Goal: Task Accomplishment & Management: Use online tool/utility

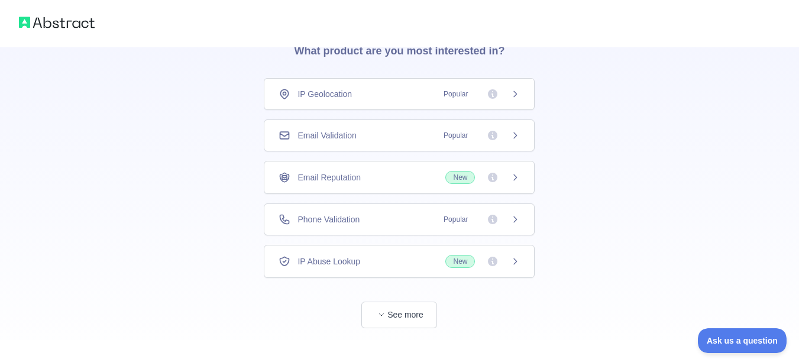
scroll to position [60, 0]
click at [419, 132] on div "Email Validation Popular" at bounding box center [399, 134] width 241 height 12
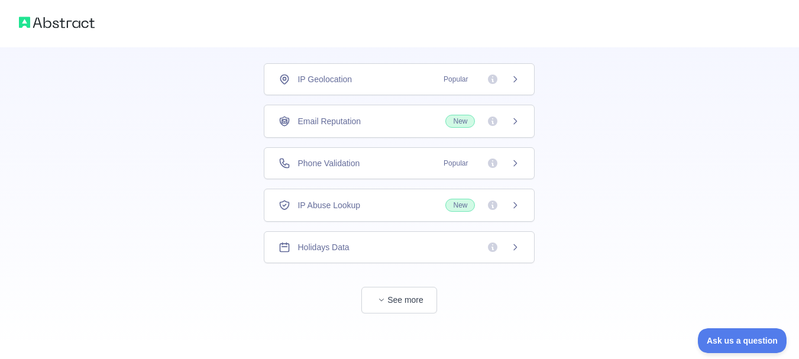
scroll to position [76, 0]
click at [383, 303] on span "button" at bounding box center [382, 298] width 12 height 12
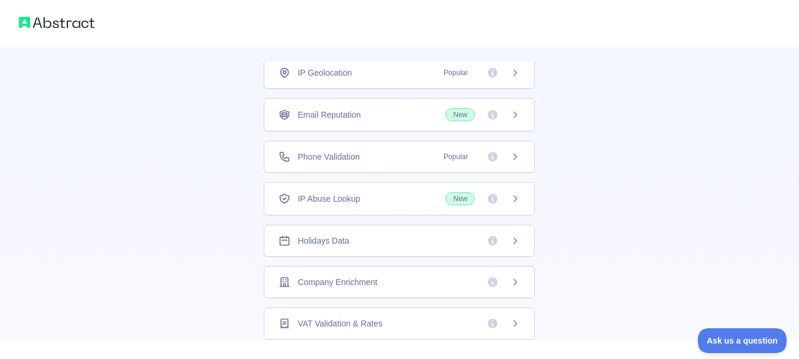
scroll to position [0, 0]
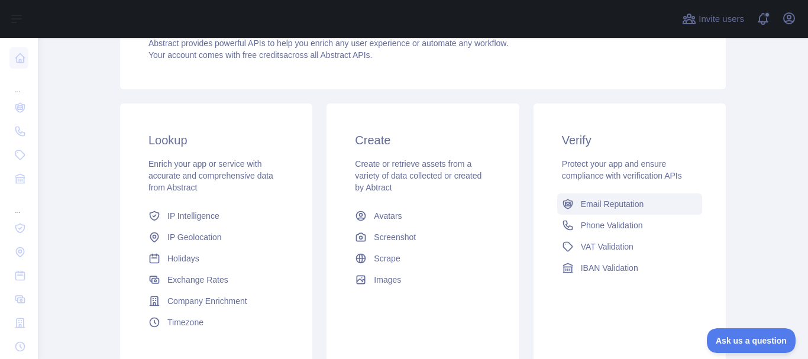
click at [612, 208] on span "Email Reputation" at bounding box center [612, 204] width 63 height 12
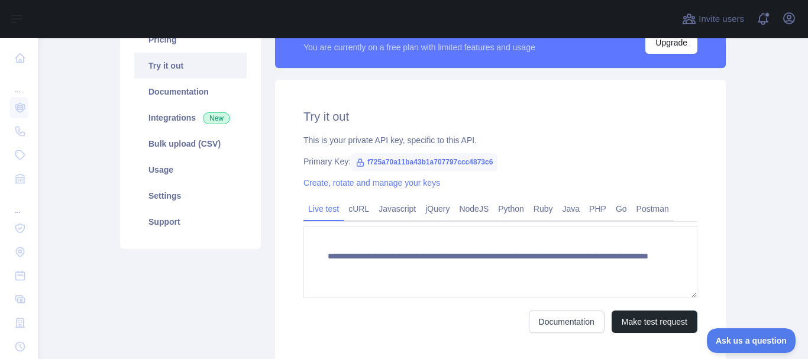
scroll to position [114, 0]
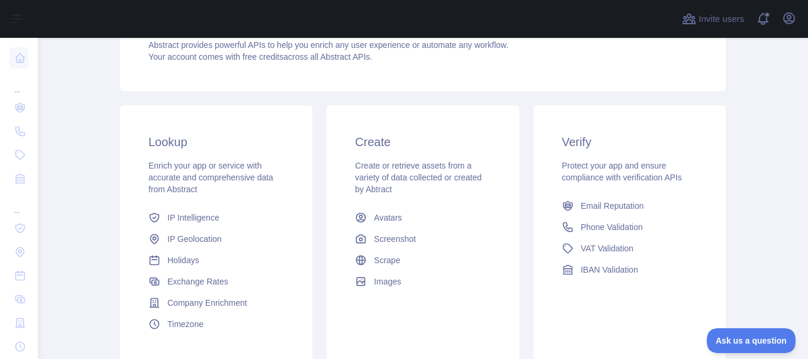
scroll to position [140, 0]
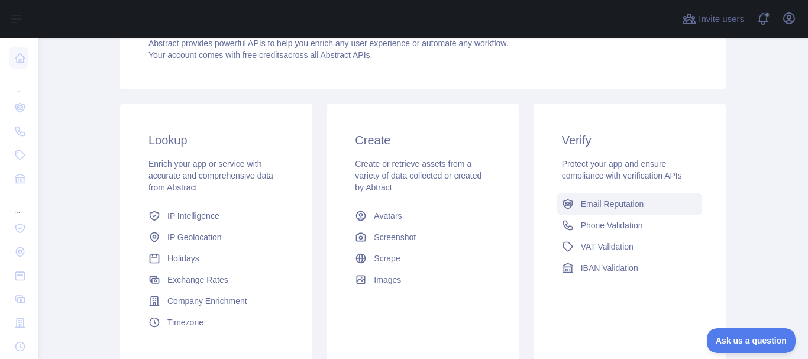
click at [607, 202] on span "Email Reputation" at bounding box center [612, 204] width 63 height 12
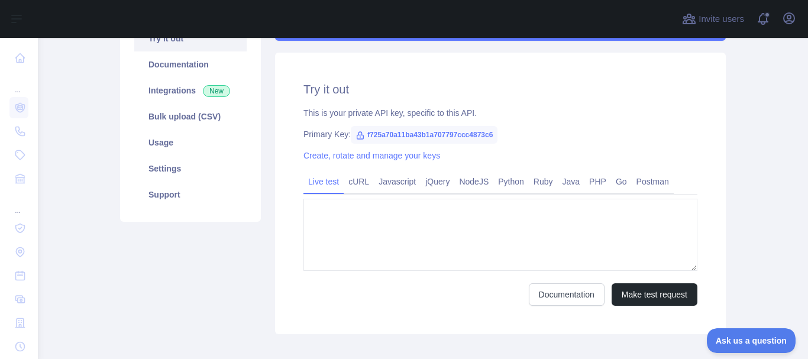
type textarea "**********"
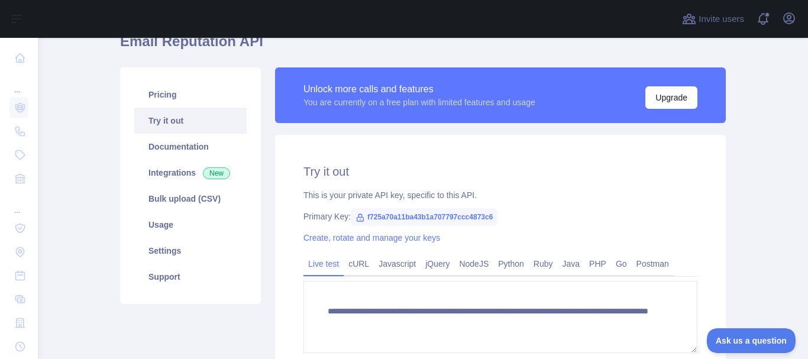
scroll to position [64, 0]
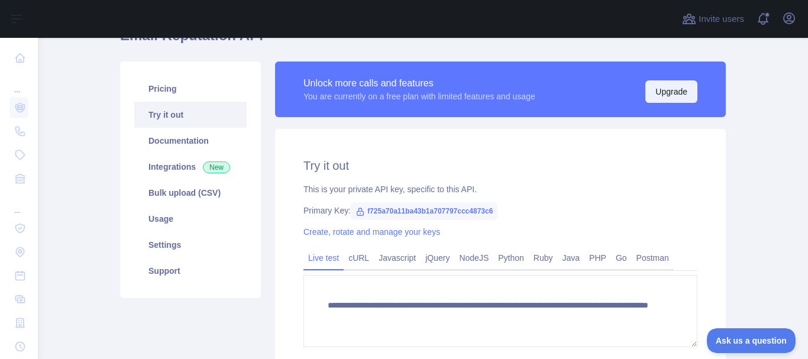
click at [669, 95] on button "Upgrade" at bounding box center [671, 91] width 52 height 22
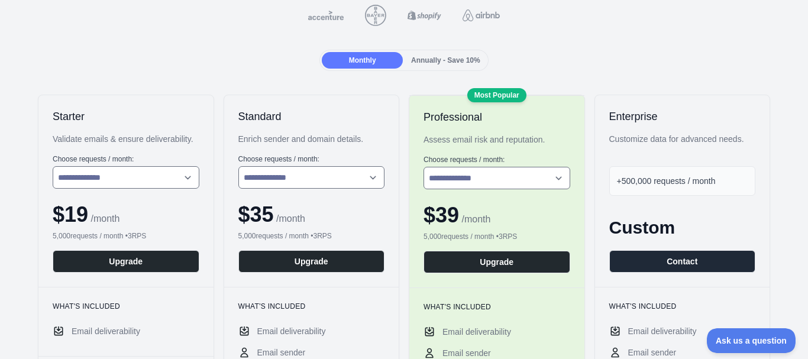
scroll to position [127, 0]
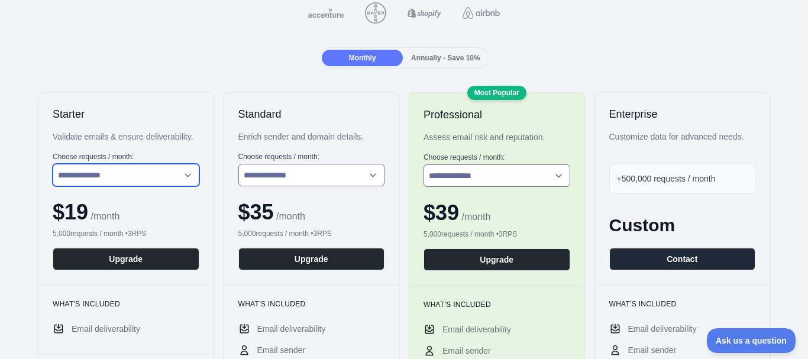
click at [176, 180] on select "**********" at bounding box center [126, 175] width 147 height 22
click at [53, 164] on select "**********" at bounding box center [126, 175] width 147 height 22
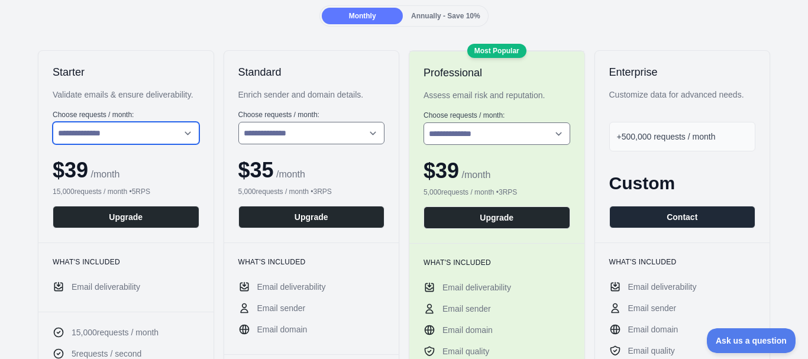
scroll to position [169, 0]
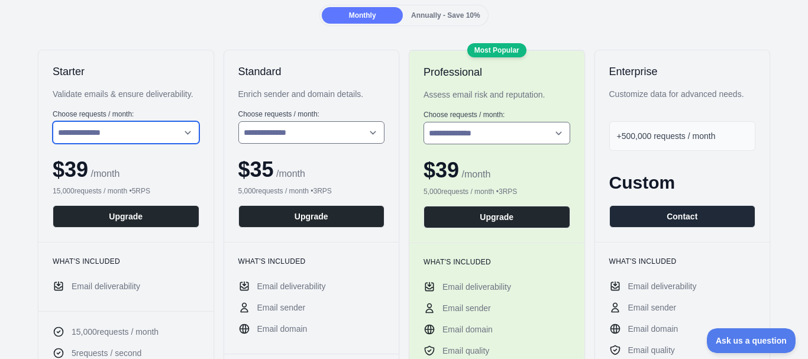
click at [170, 123] on select "**********" at bounding box center [126, 132] width 147 height 22
select select "*"
click at [53, 121] on select "**********" at bounding box center [126, 132] width 147 height 22
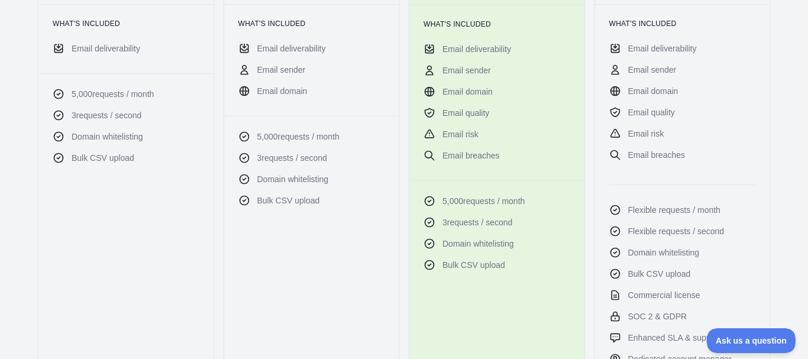
scroll to position [409, 0]
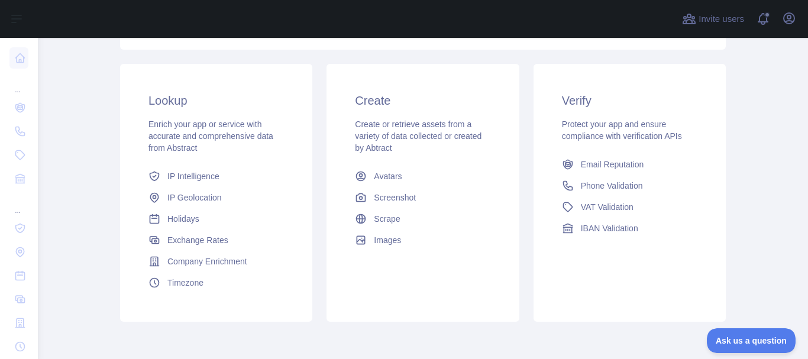
scroll to position [177, 0]
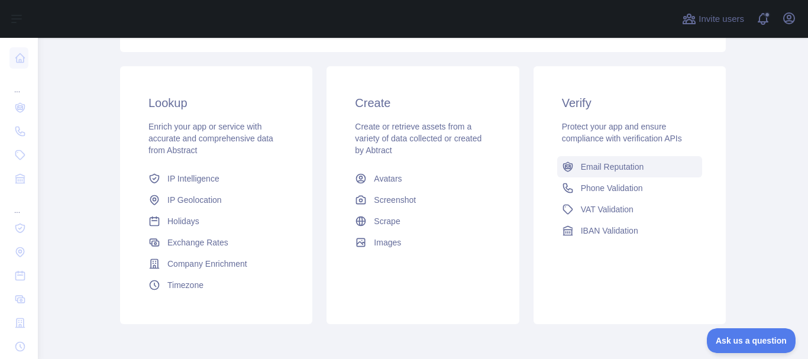
click at [598, 167] on span "Email Reputation" at bounding box center [612, 167] width 63 height 12
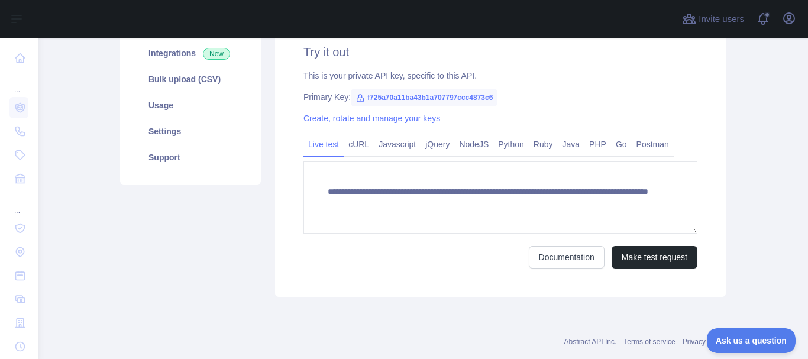
scroll to position [177, 0]
click at [460, 146] on link "NodeJS" at bounding box center [473, 144] width 39 height 19
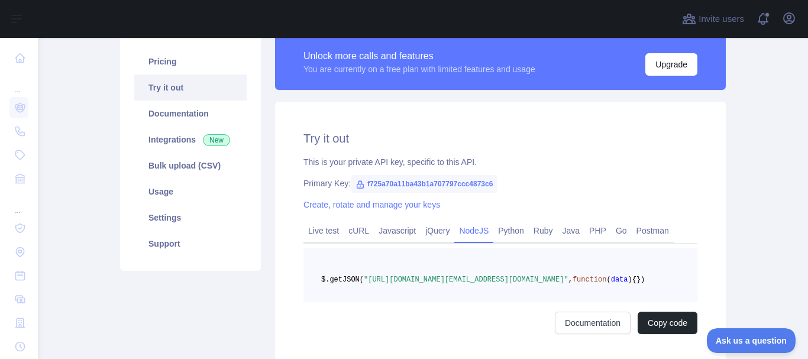
scroll to position [101, 0]
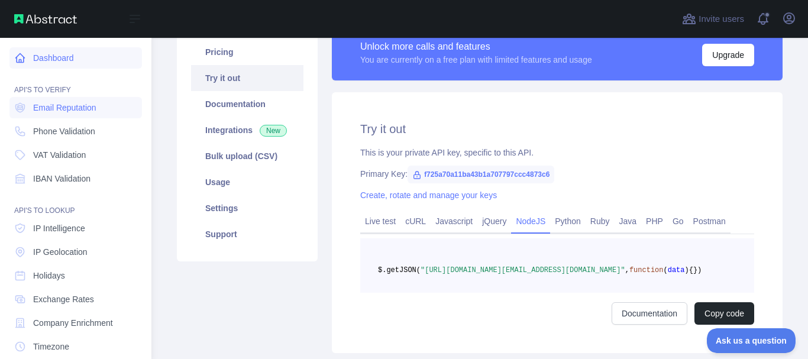
click at [56, 49] on link "Dashboard" at bounding box center [75, 57] width 132 height 21
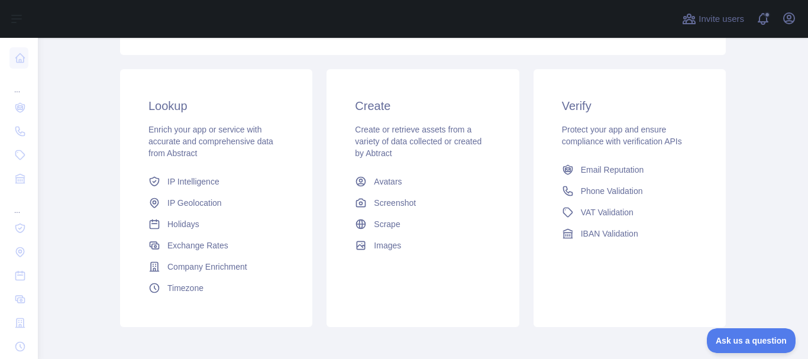
scroll to position [230, 0]
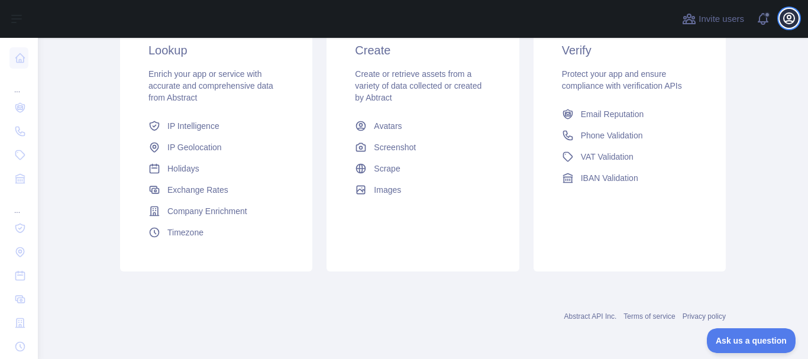
click at [785, 15] on icon "button" at bounding box center [789, 18] width 11 height 11
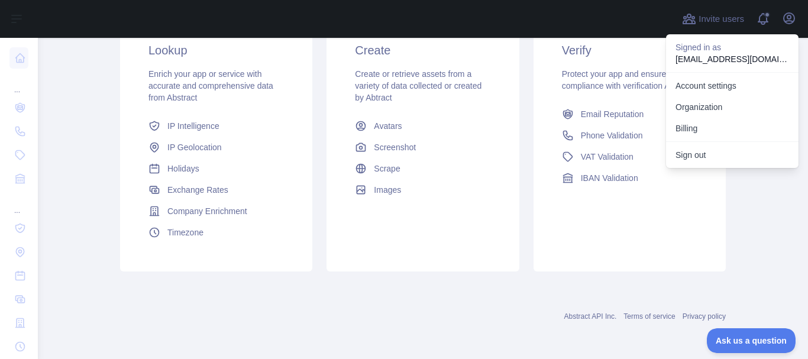
click at [649, 26] on div at bounding box center [356, 19] width 618 height 38
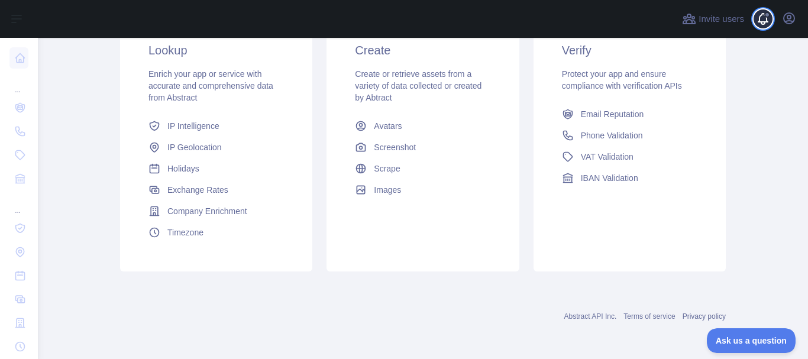
click at [759, 18] on span at bounding box center [768, 19] width 24 height 38
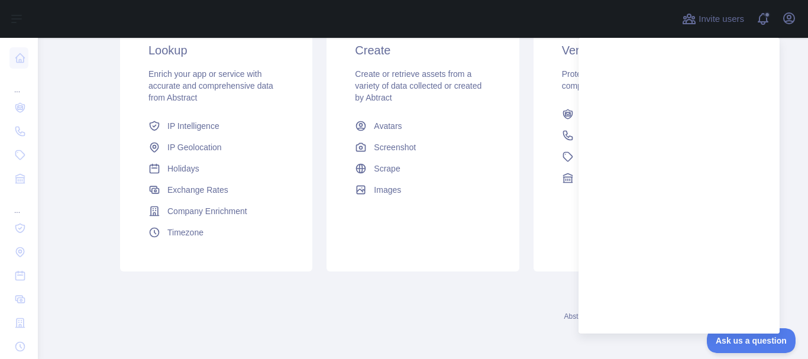
click at [798, 42] on main "Dashboard Welcome to Abstract. Abstract provides powerful APIs to help you enri…" at bounding box center [423, 198] width 770 height 321
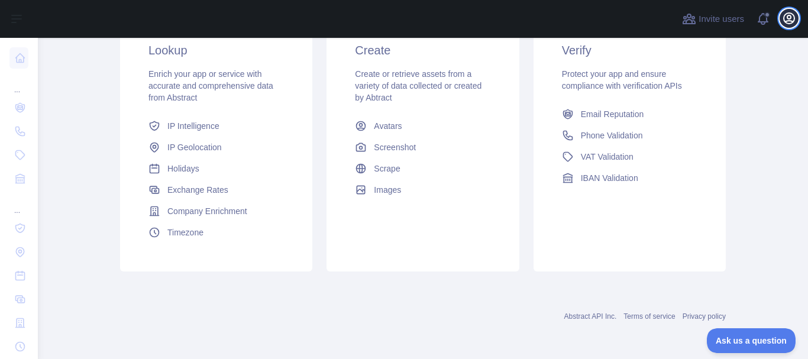
click at [788, 16] on icon "button" at bounding box center [789, 18] width 11 height 11
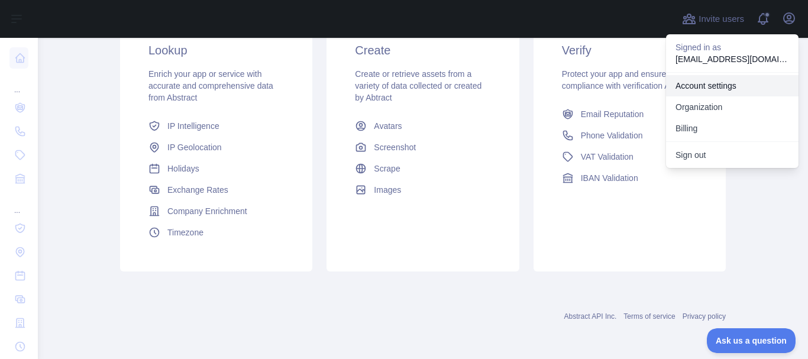
click at [717, 79] on link "Account settings" at bounding box center [732, 85] width 132 height 21
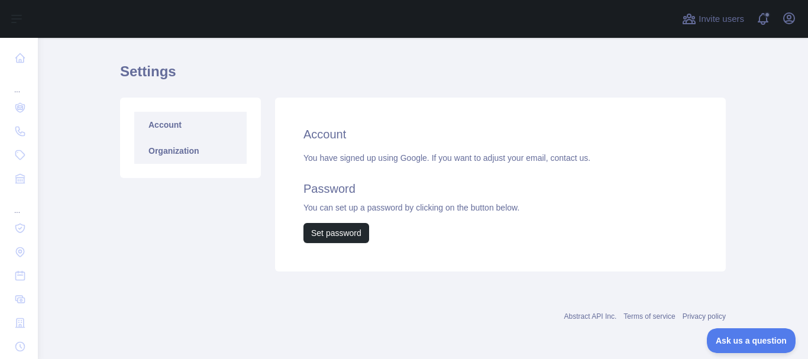
click at [162, 158] on link "Organization" at bounding box center [190, 151] width 112 height 26
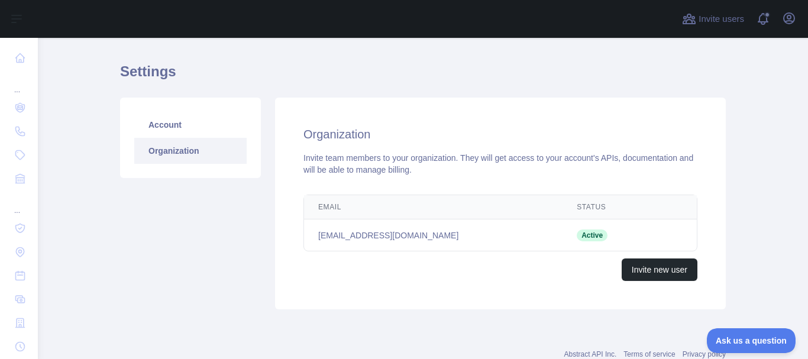
click at [176, 140] on link "Organization" at bounding box center [190, 151] width 112 height 26
click at [166, 121] on link "Account" at bounding box center [190, 125] width 112 height 26
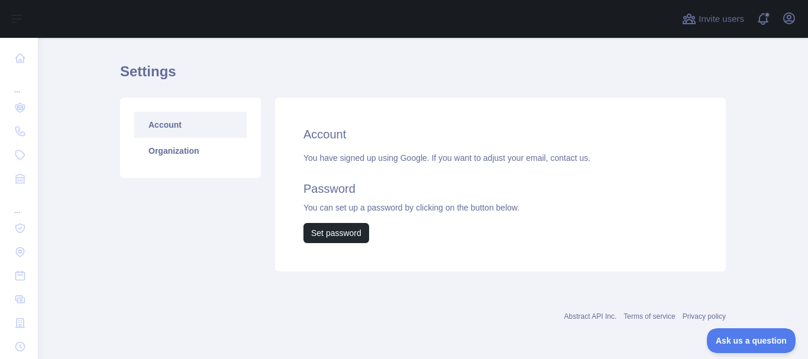
click at [106, 125] on main "Settings Account Organization Account You have signed up using Google. If you w…" at bounding box center [423, 198] width 770 height 321
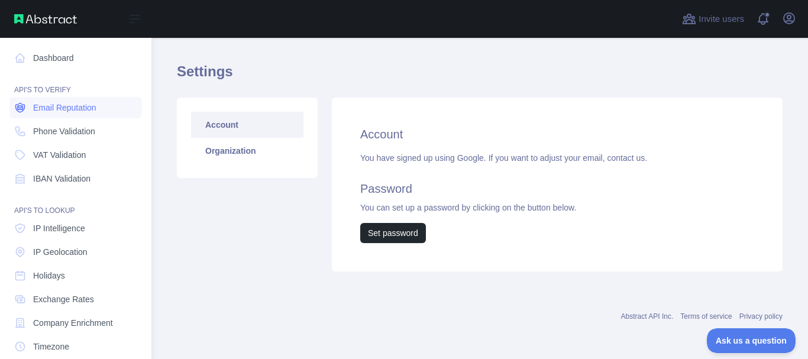
click at [69, 110] on span "Email Reputation" at bounding box center [64, 108] width 63 height 12
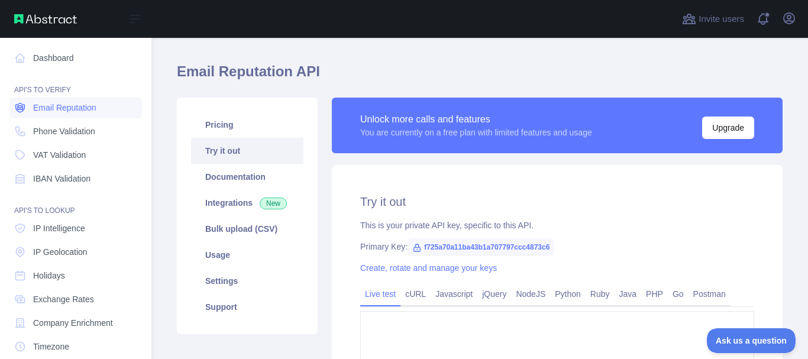
type textarea "**********"
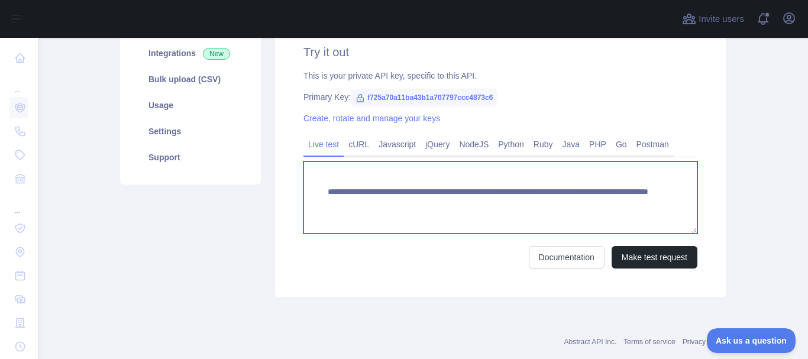
drag, startPoint x: 611, startPoint y: 208, endPoint x: 305, endPoint y: 191, distance: 306.8
click at [305, 191] on textarea "**********" at bounding box center [500, 197] width 394 height 72
click at [404, 190] on textarea "**********" at bounding box center [500, 197] width 394 height 72
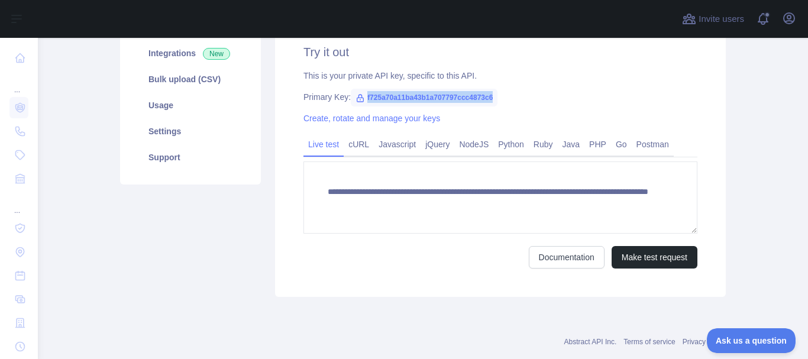
drag, startPoint x: 486, startPoint y: 96, endPoint x: 356, endPoint y: 95, distance: 129.5
click at [356, 95] on span "f725a70a11ba43b1a707797ccc4873c6" at bounding box center [424, 98] width 147 height 18
copy span "f725a70a11ba43b1a707797ccc4873c6"
click at [440, 117] on div "Create, rotate and manage your keys" at bounding box center [500, 118] width 394 height 12
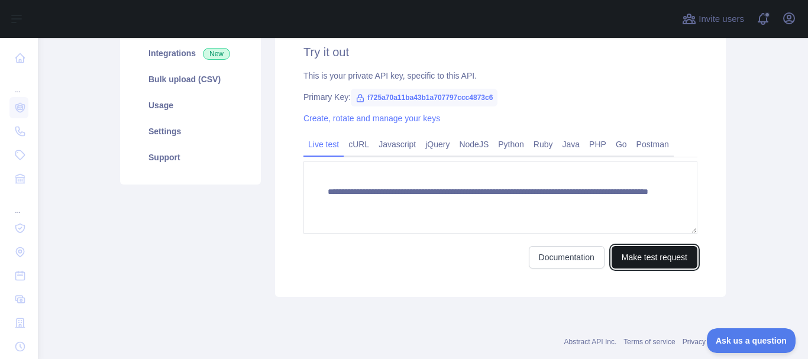
click at [629, 263] on button "Make test request" at bounding box center [655, 257] width 86 height 22
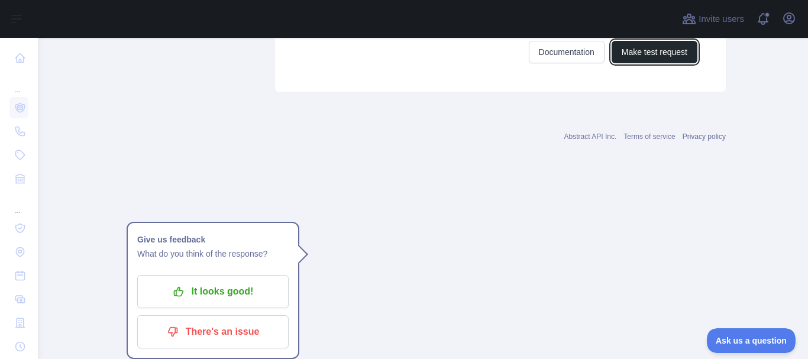
scroll to position [941, 0]
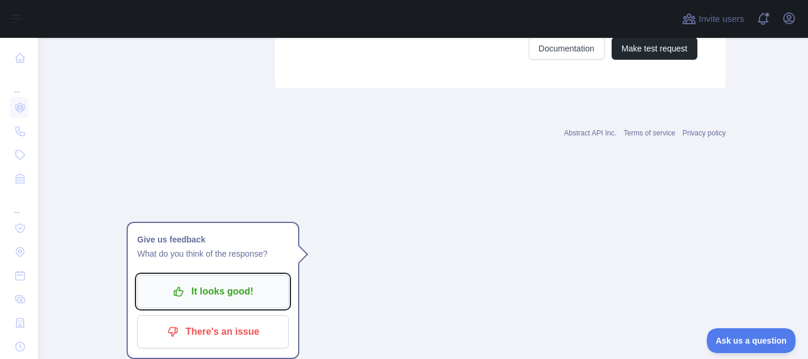
click at [238, 282] on p "It looks good!" at bounding box center [213, 292] width 134 height 20
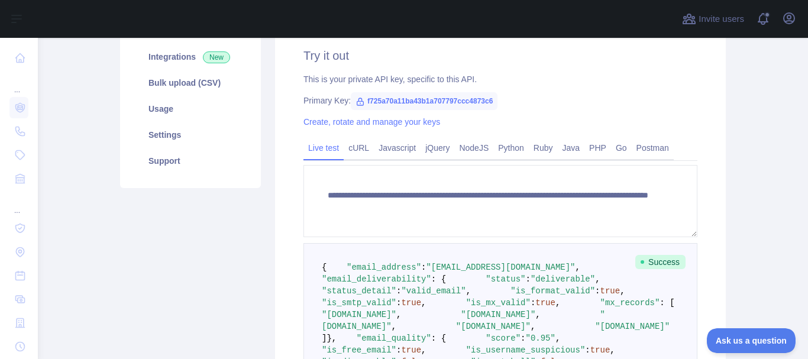
scroll to position [174, 0]
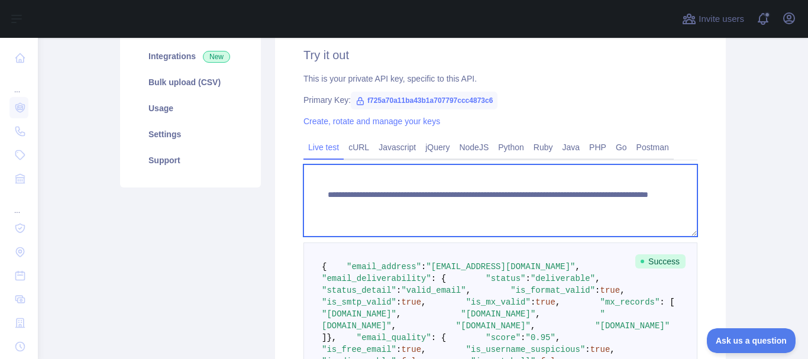
click at [574, 209] on textarea "**********" at bounding box center [500, 200] width 394 height 72
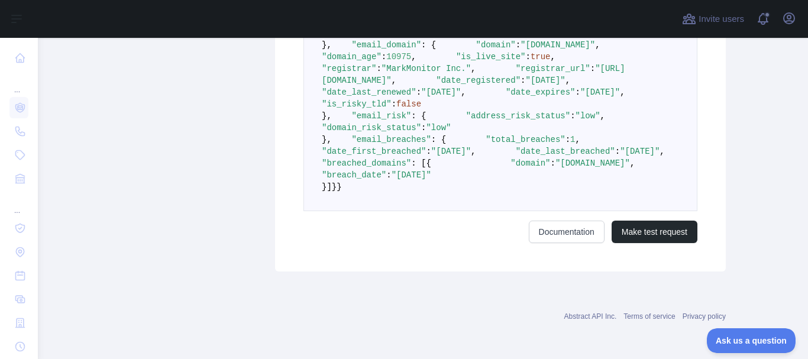
scroll to position [976, 0]
click at [626, 228] on button "Make test request" at bounding box center [655, 232] width 86 height 22
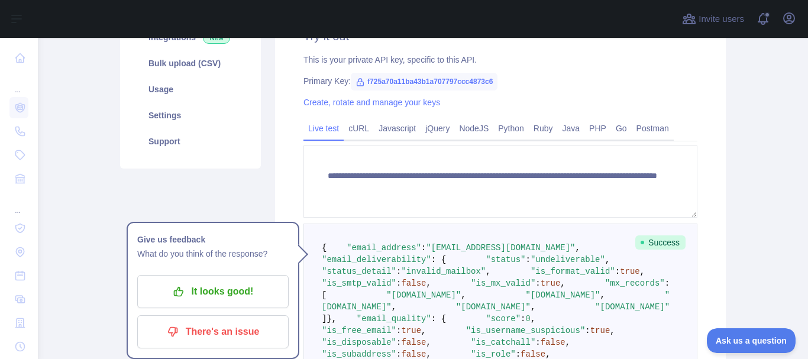
scroll to position [194, 0]
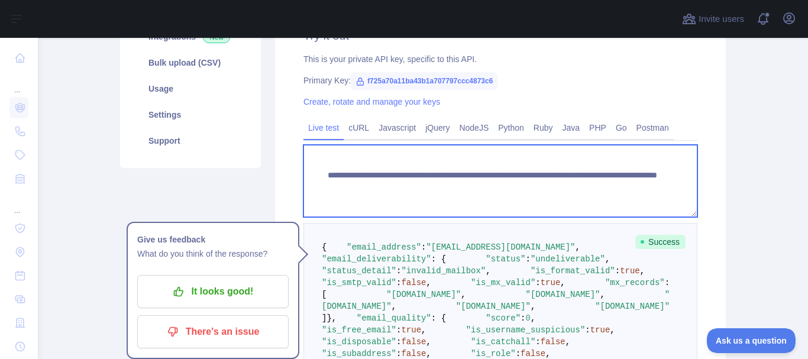
click at [526, 185] on textarea "**********" at bounding box center [500, 181] width 394 height 72
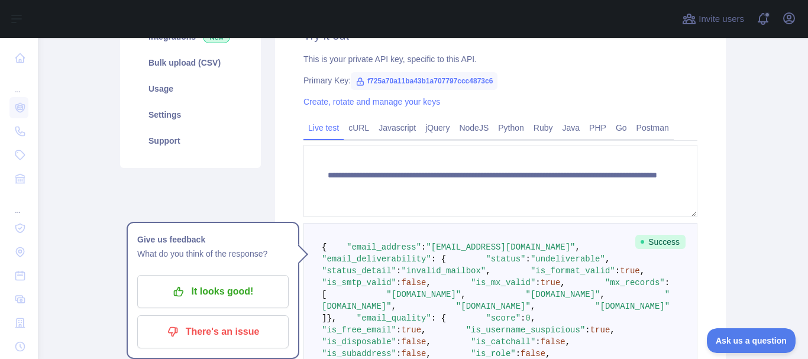
drag, startPoint x: 315, startPoint y: 244, endPoint x: 486, endPoint y: 371, distance: 212.6
click at [486, 358] on html "**********" at bounding box center [404, 179] width 808 height 359
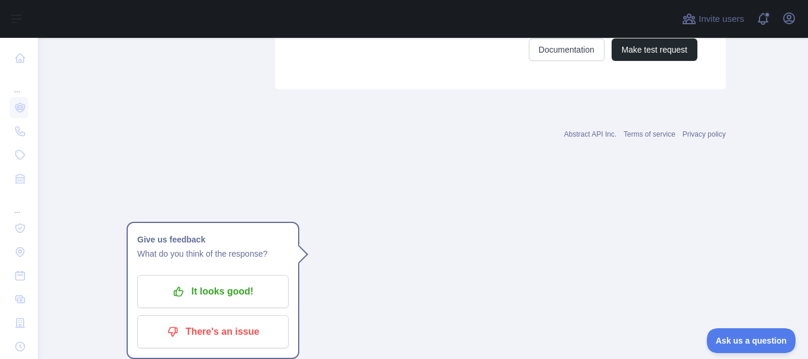
scroll to position [917, 0]
copy code "{ "email_address" : "[EMAIL_ADDRESS][DOMAIN_NAME]" , "email_deliverability" : {…"
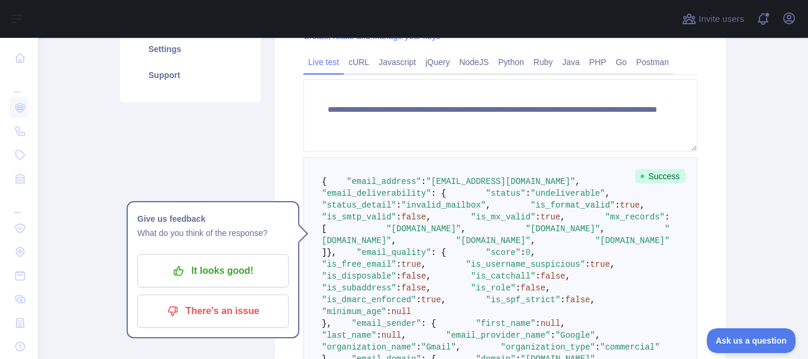
scroll to position [239, 0]
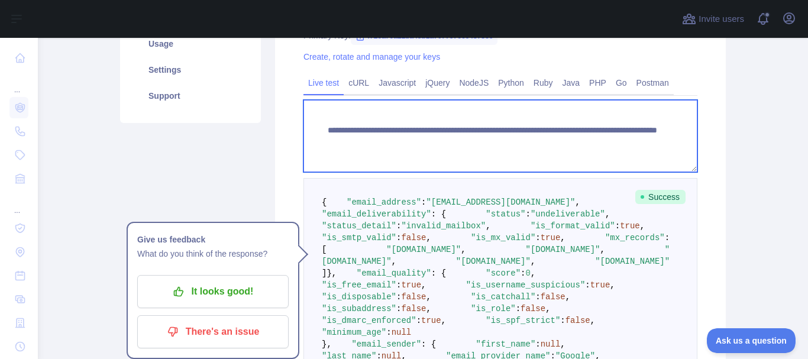
click at [534, 135] on textarea "**********" at bounding box center [500, 136] width 394 height 72
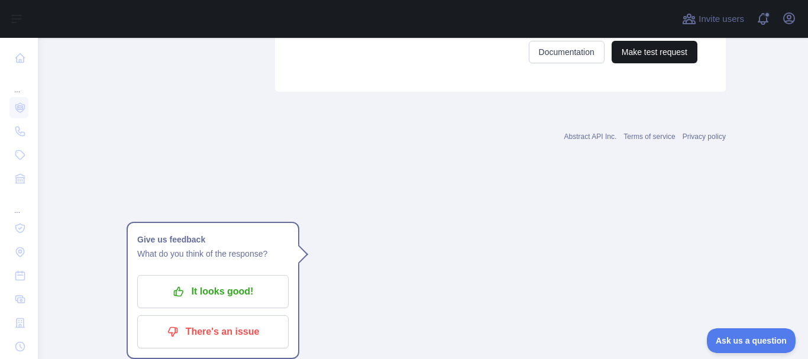
type textarea "**********"
click at [668, 63] on button "Make test request" at bounding box center [655, 52] width 86 height 22
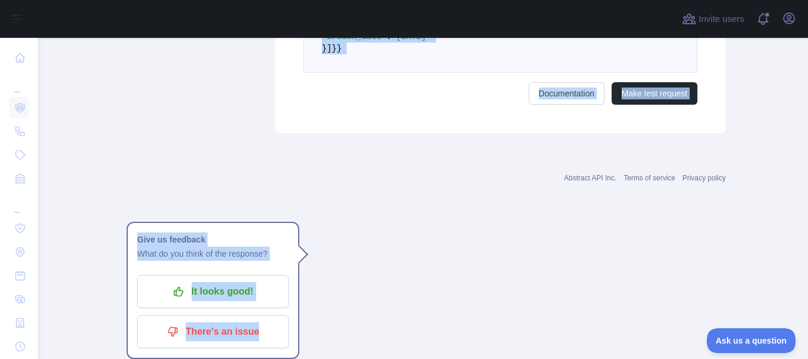
scroll to position [976, 0]
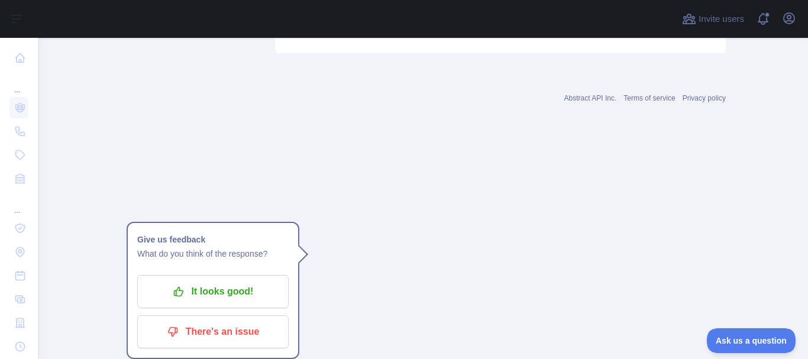
drag, startPoint x: 316, startPoint y: 263, endPoint x: 336, endPoint y: 185, distance: 80.5
copy code "{ "email_address" : "[EMAIL_ADDRESS][DOMAIN_NAME]" , "email_deliverability" : {…"
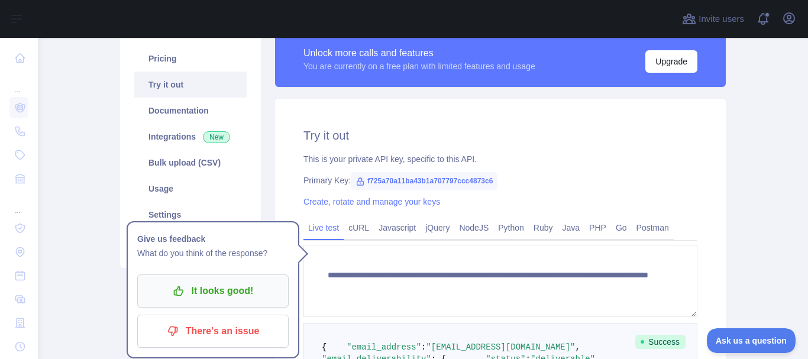
scroll to position [93, 0]
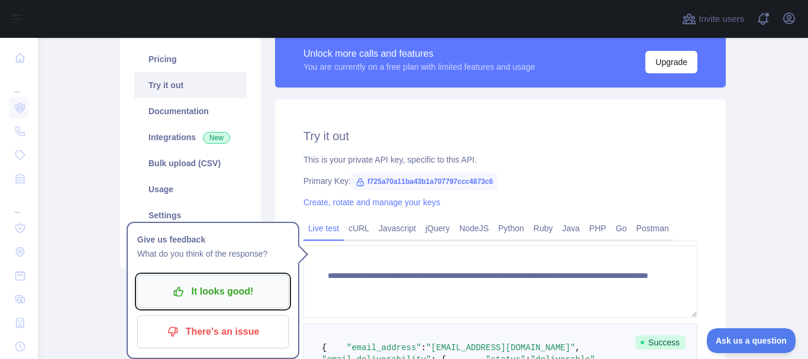
click at [251, 289] on p "It looks good!" at bounding box center [213, 292] width 134 height 20
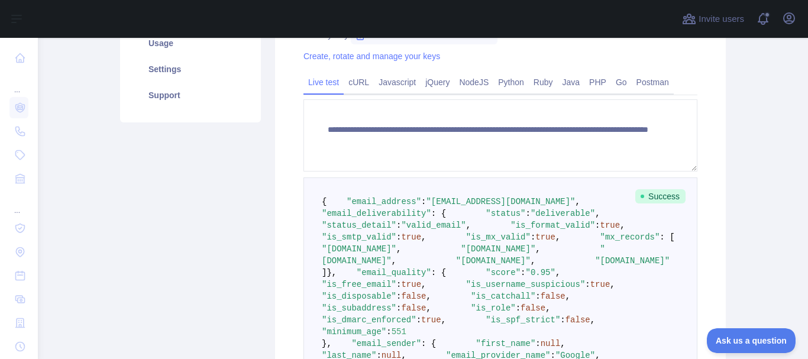
scroll to position [240, 0]
